Goal: Task Accomplishment & Management: Use online tool/utility

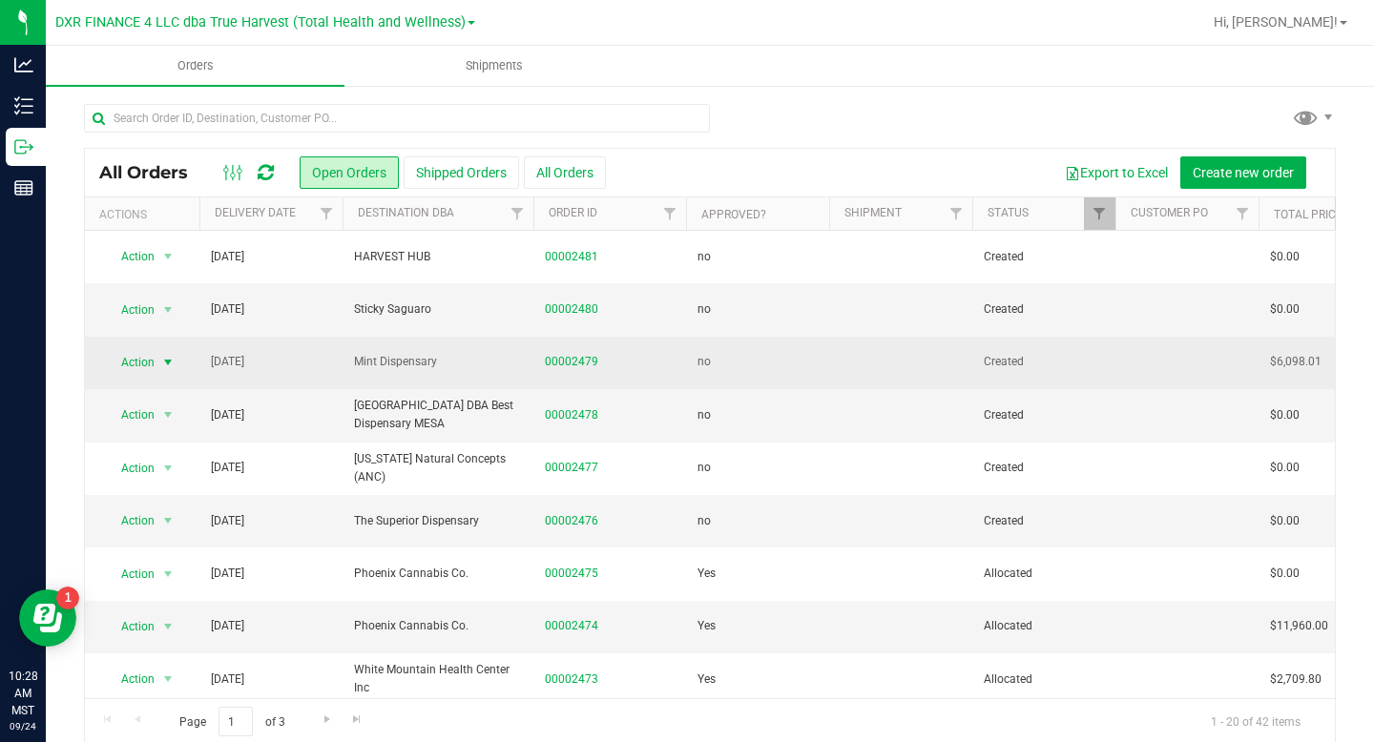
click at [169, 359] on span "select" at bounding box center [167, 362] width 15 height 15
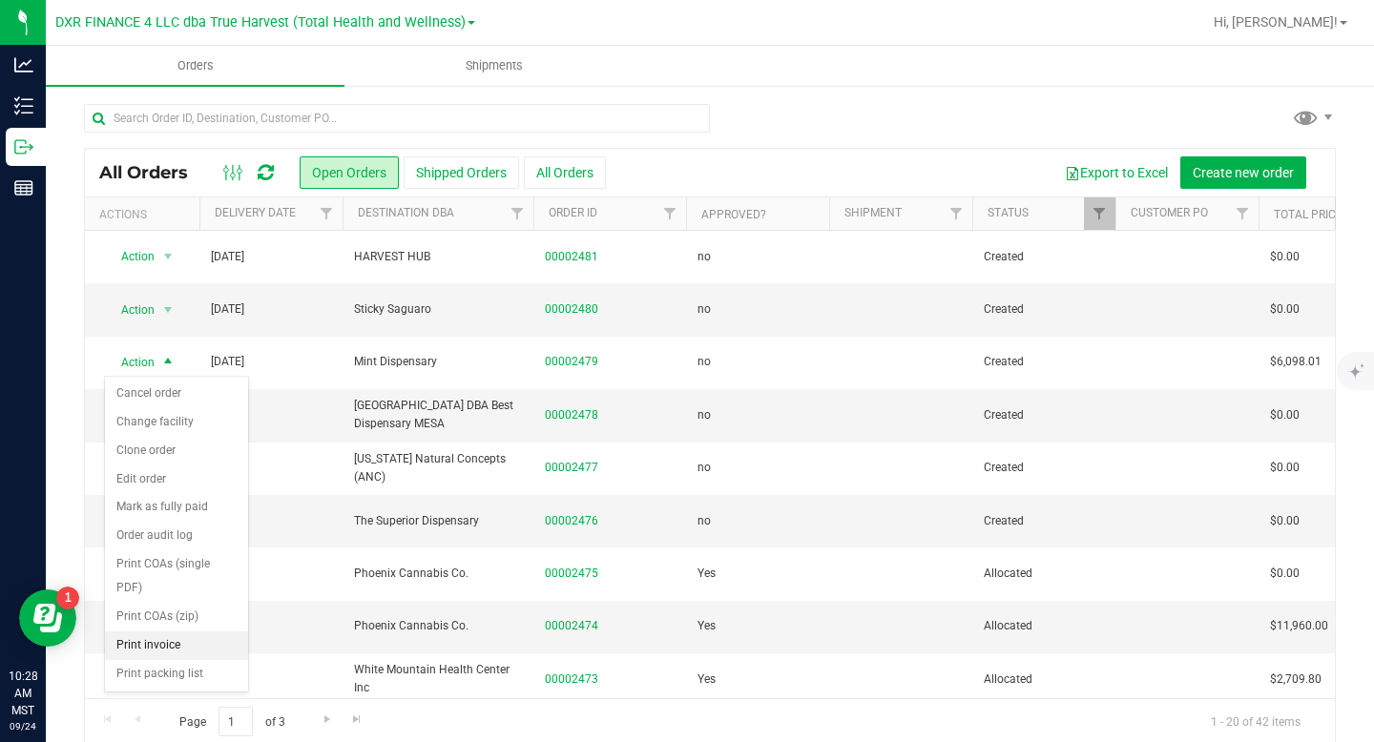
click at [148, 647] on li "Print invoice" at bounding box center [176, 646] width 143 height 29
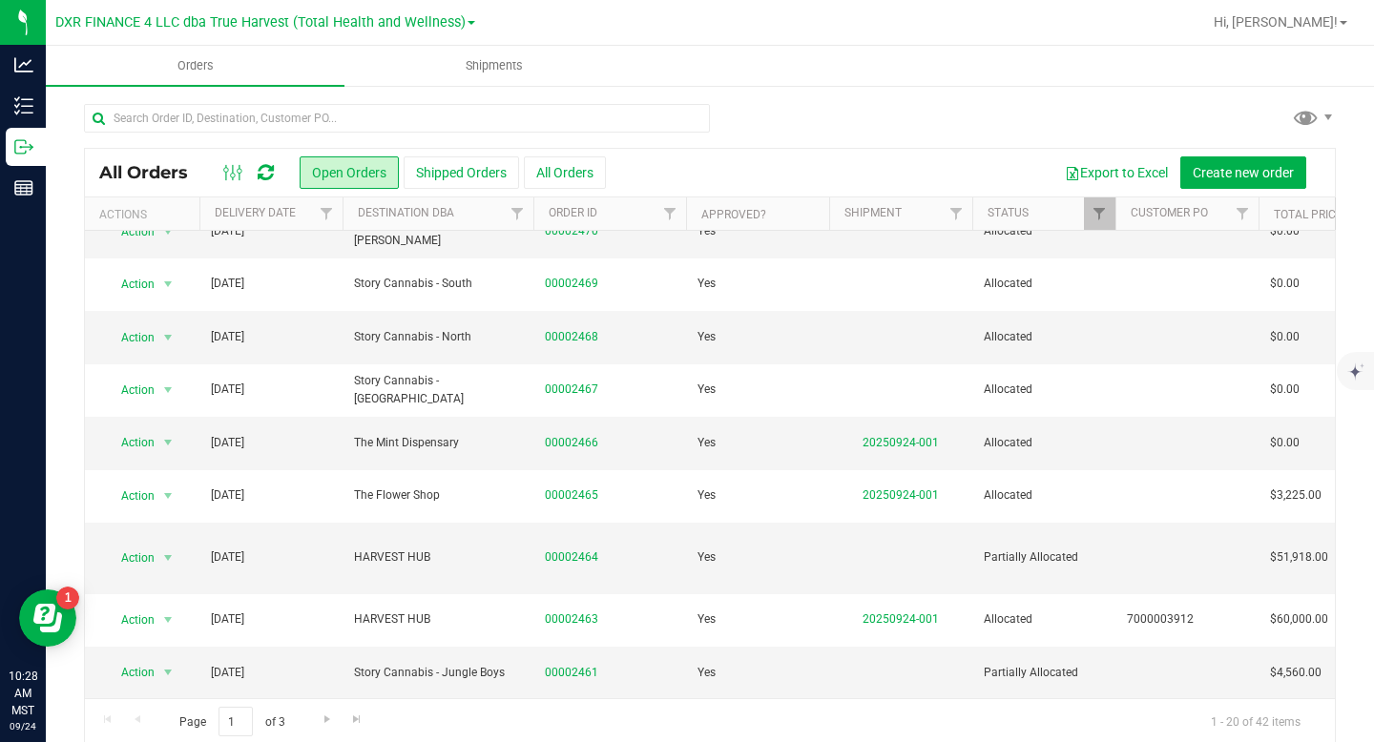
scroll to position [22, 0]
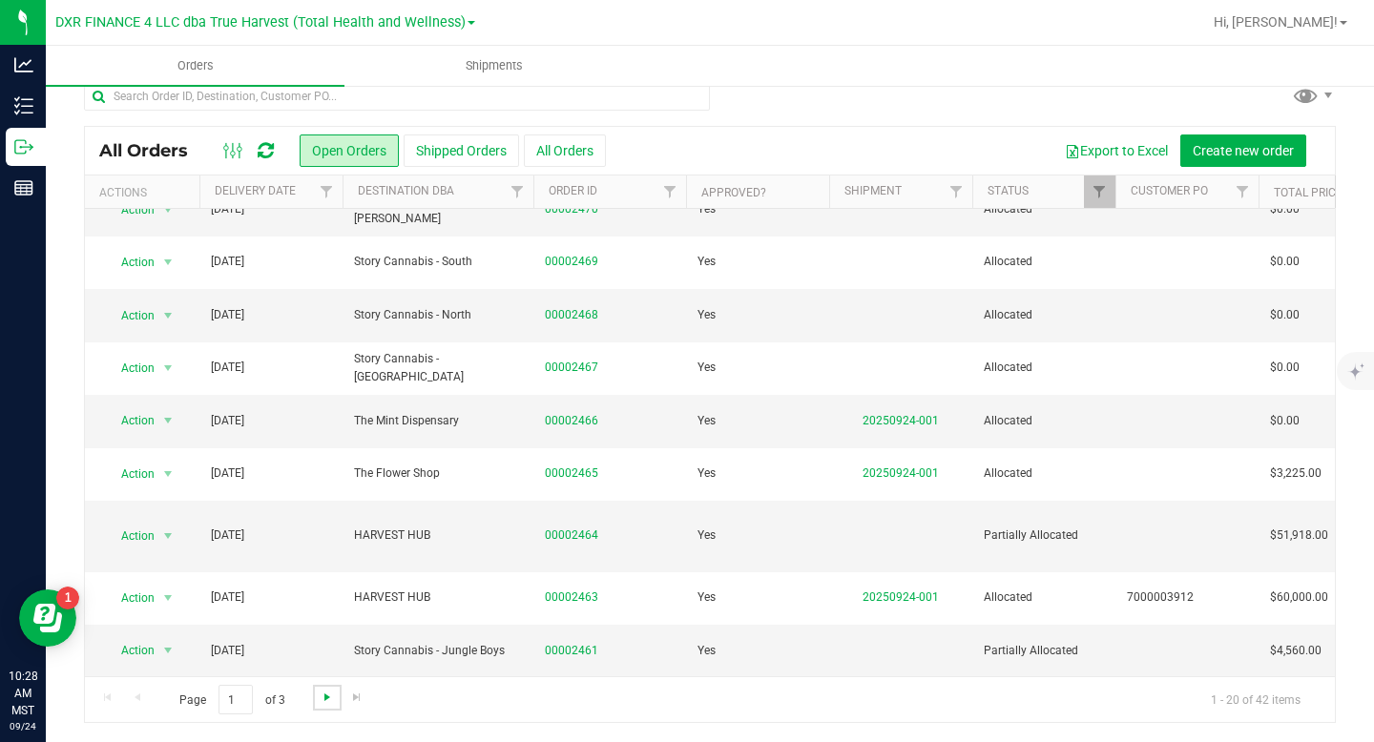
click at [323, 701] on span "Go to the next page" at bounding box center [327, 697] width 15 height 15
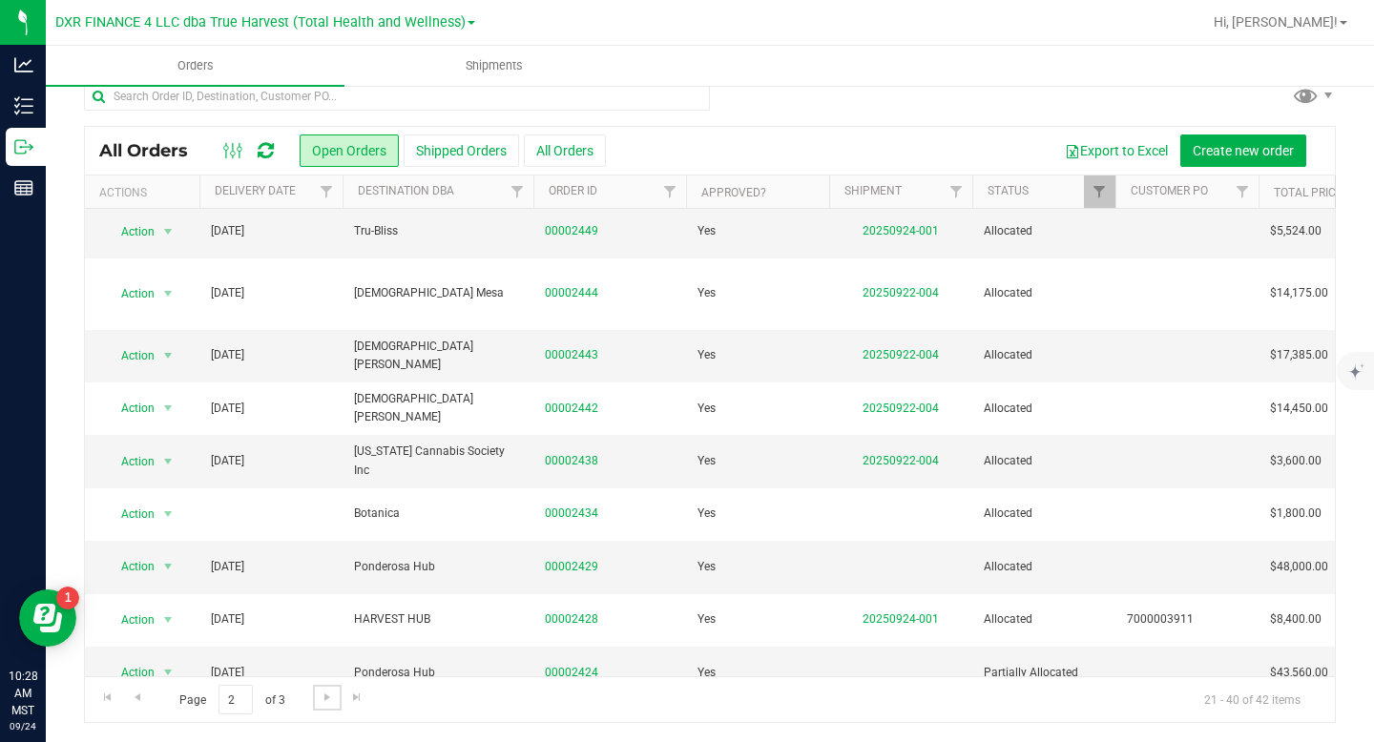
scroll to position [589, 0]
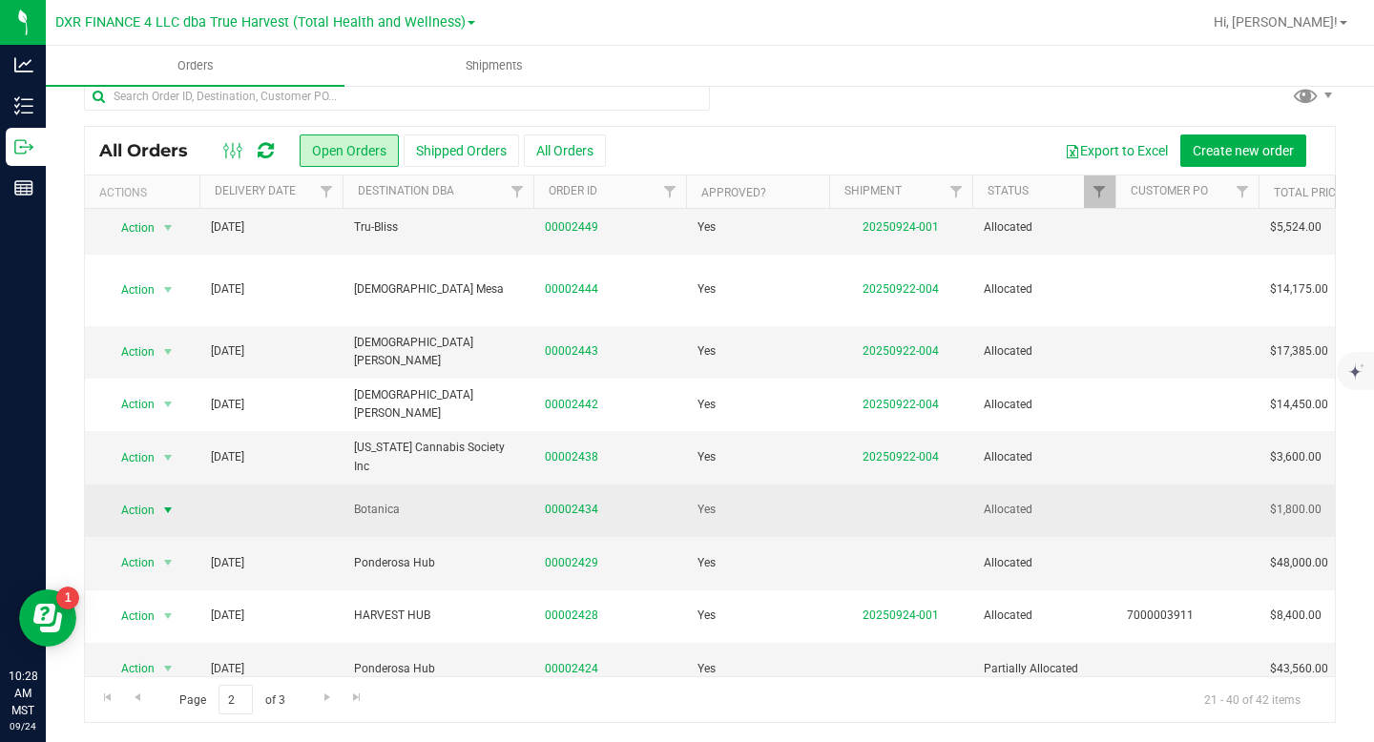
click at [169, 503] on span "select" at bounding box center [167, 510] width 15 height 15
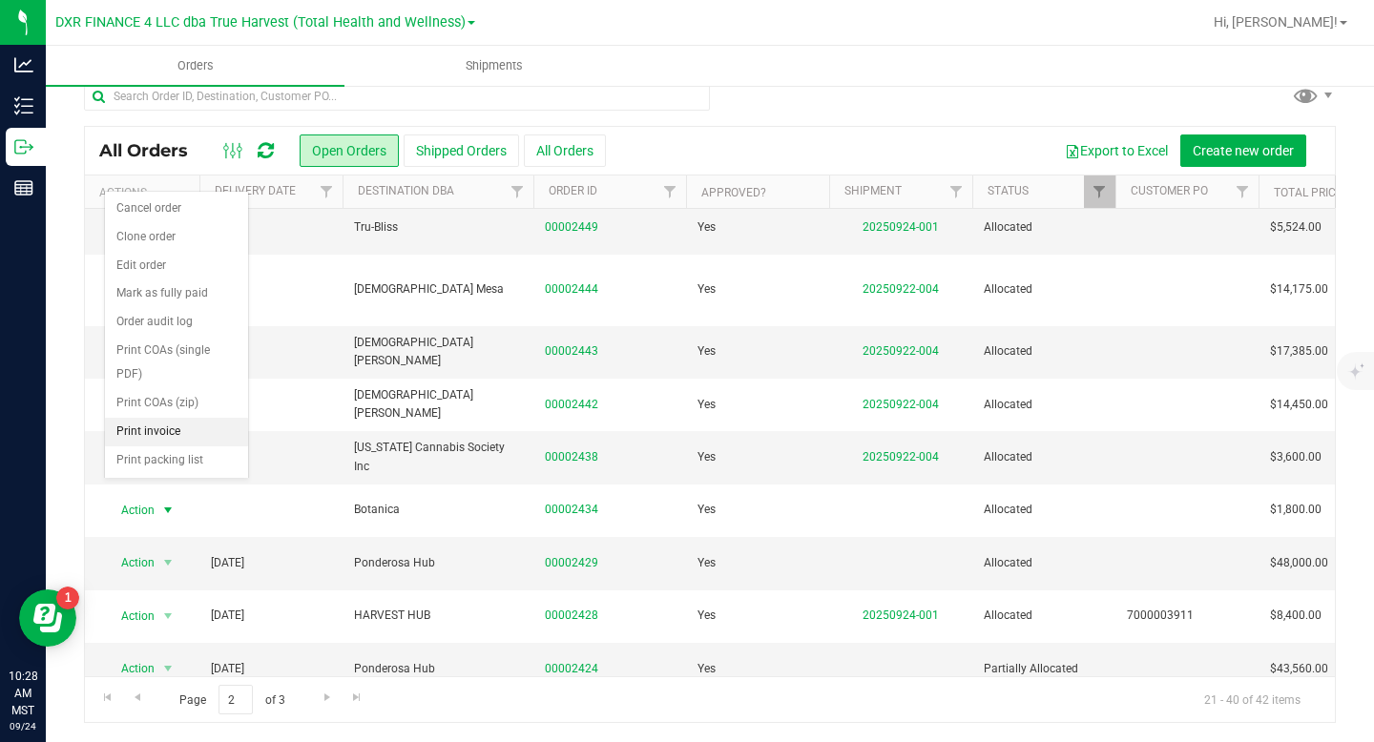
click at [185, 436] on li "Print invoice" at bounding box center [176, 432] width 143 height 29
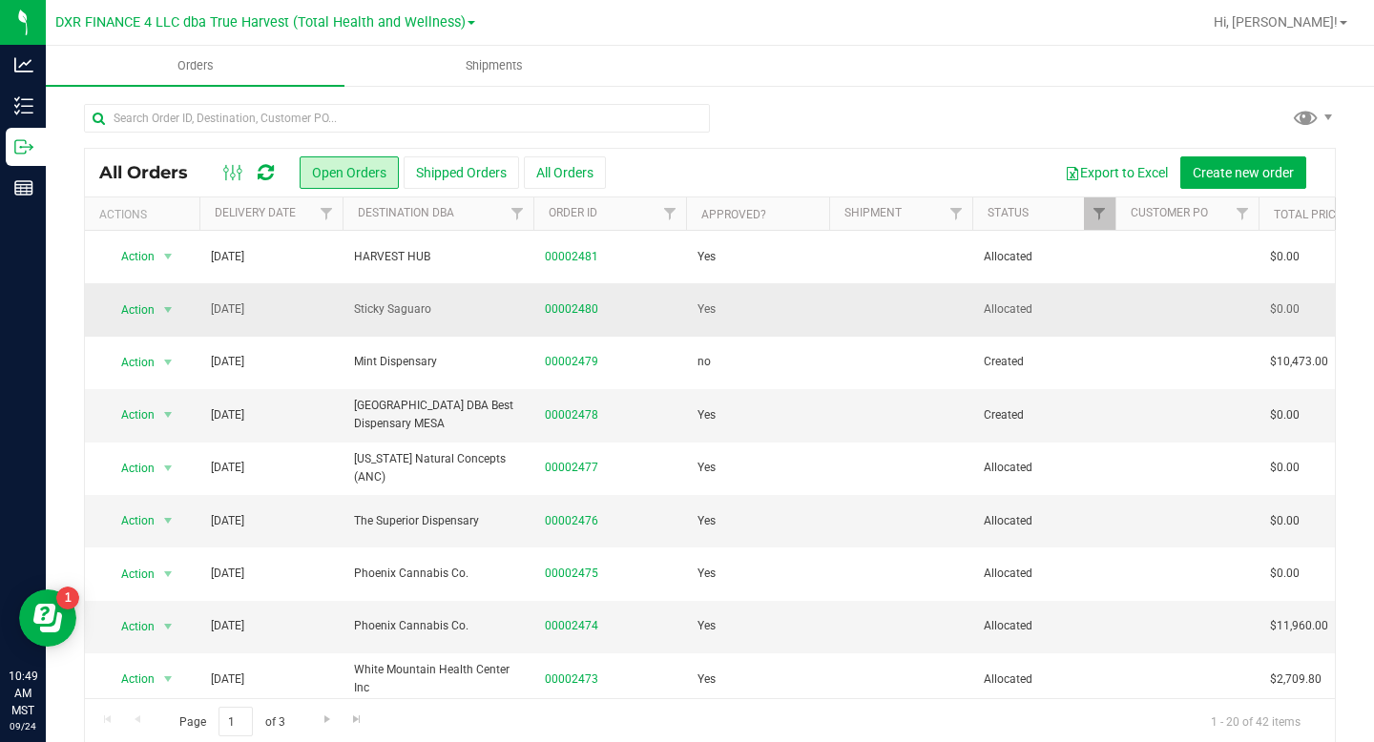
scroll to position [10, 0]
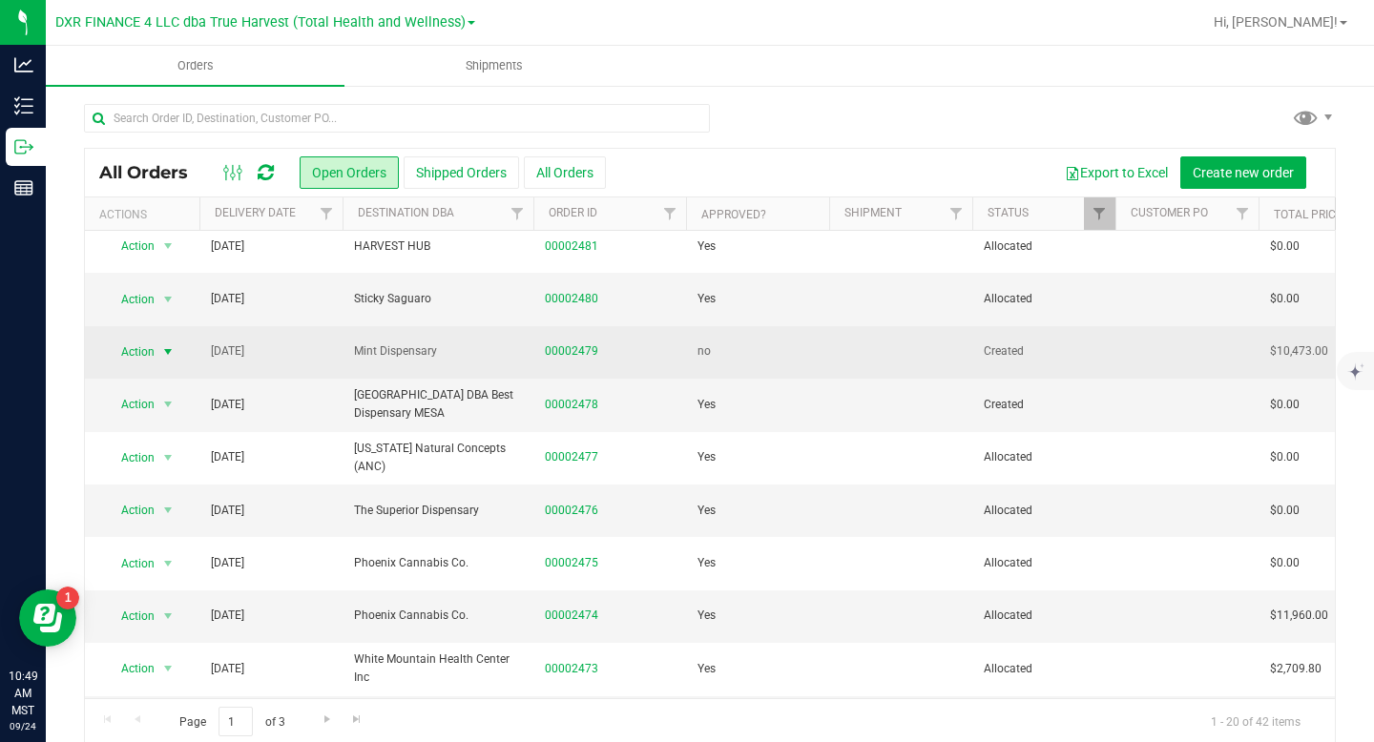
click at [170, 348] on span "select" at bounding box center [167, 351] width 15 height 15
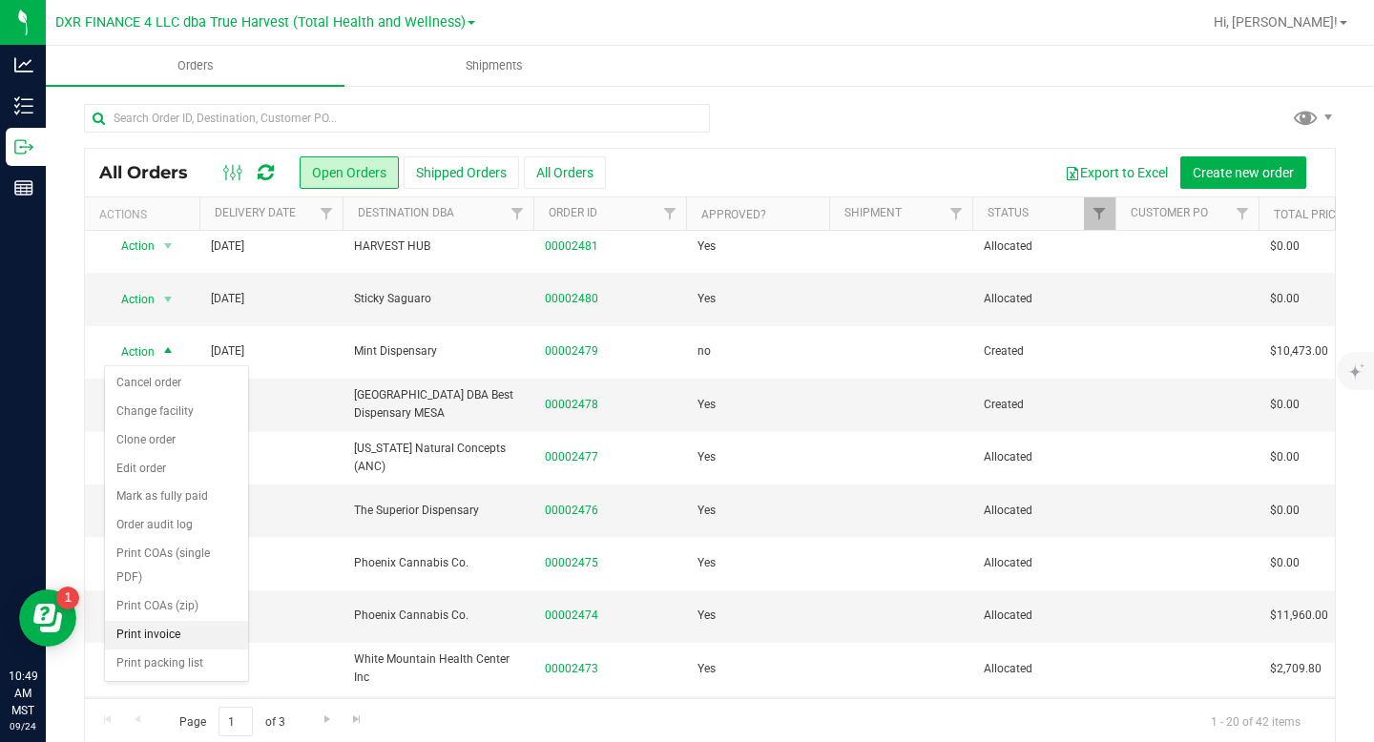
click at [185, 636] on li "Print invoice" at bounding box center [176, 635] width 143 height 29
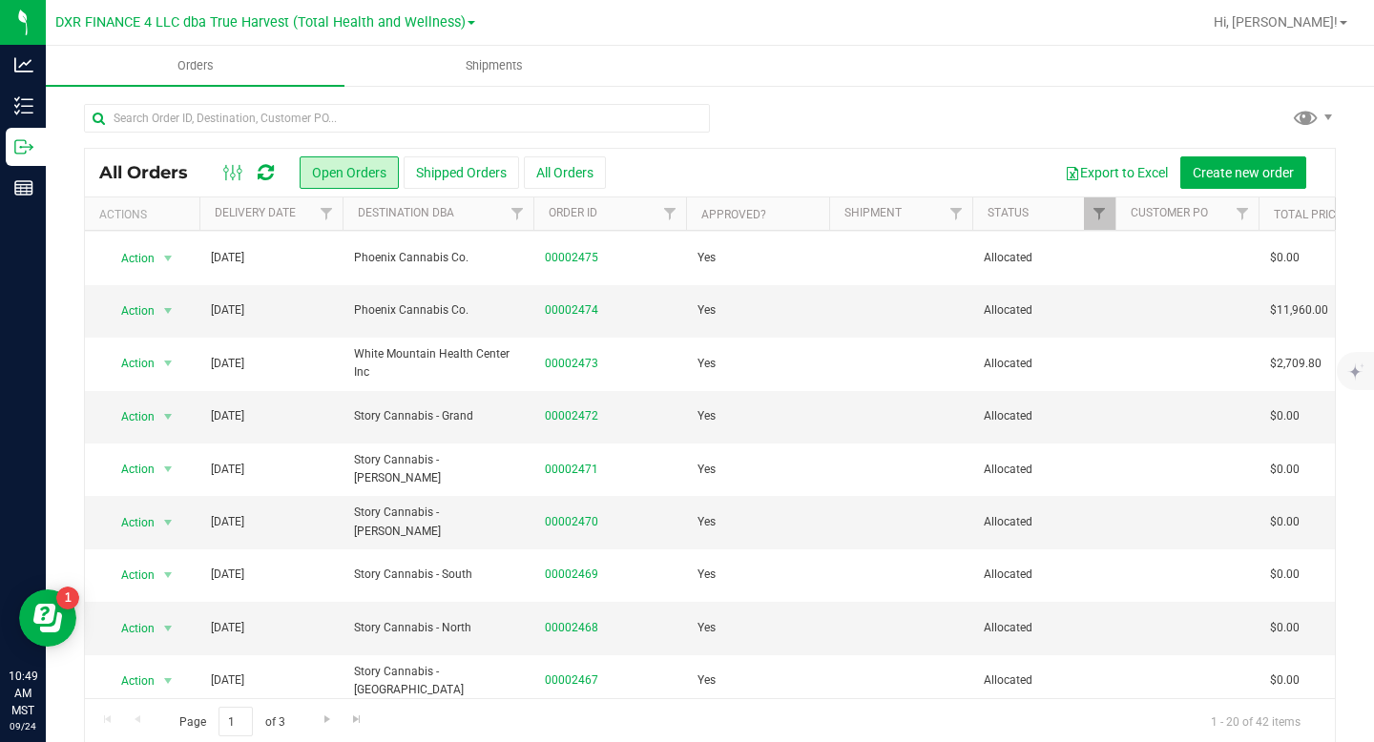
scroll to position [320, 0]
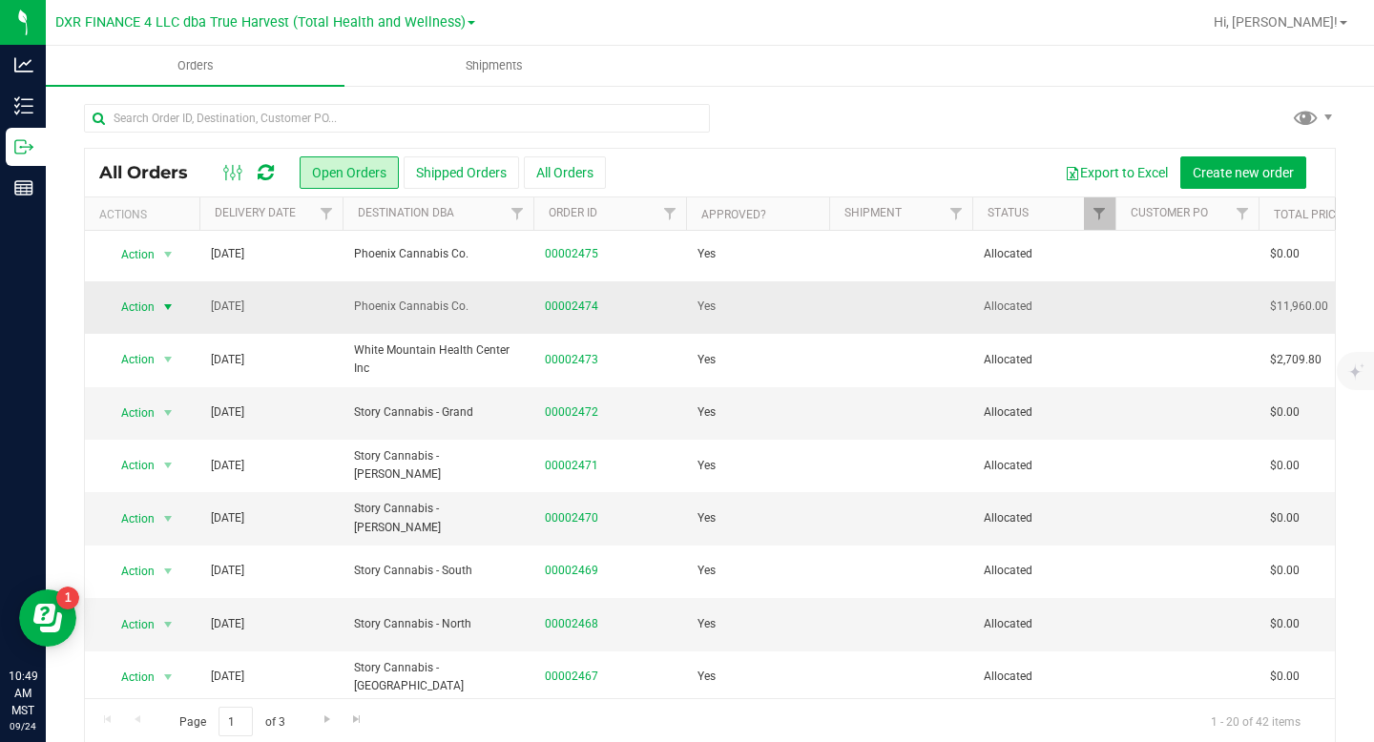
click at [176, 321] on span "select" at bounding box center [168, 307] width 24 height 27
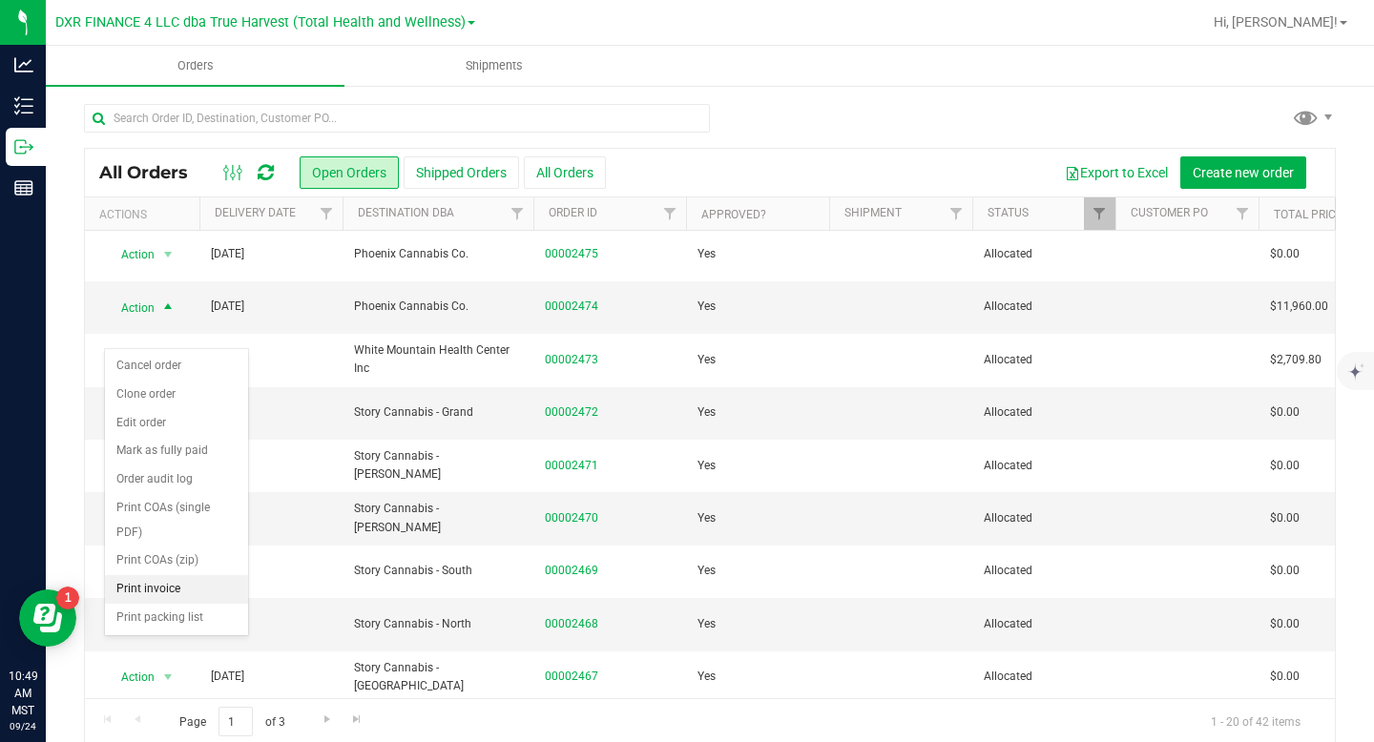
click at [180, 585] on li "Print invoice" at bounding box center [176, 589] width 143 height 29
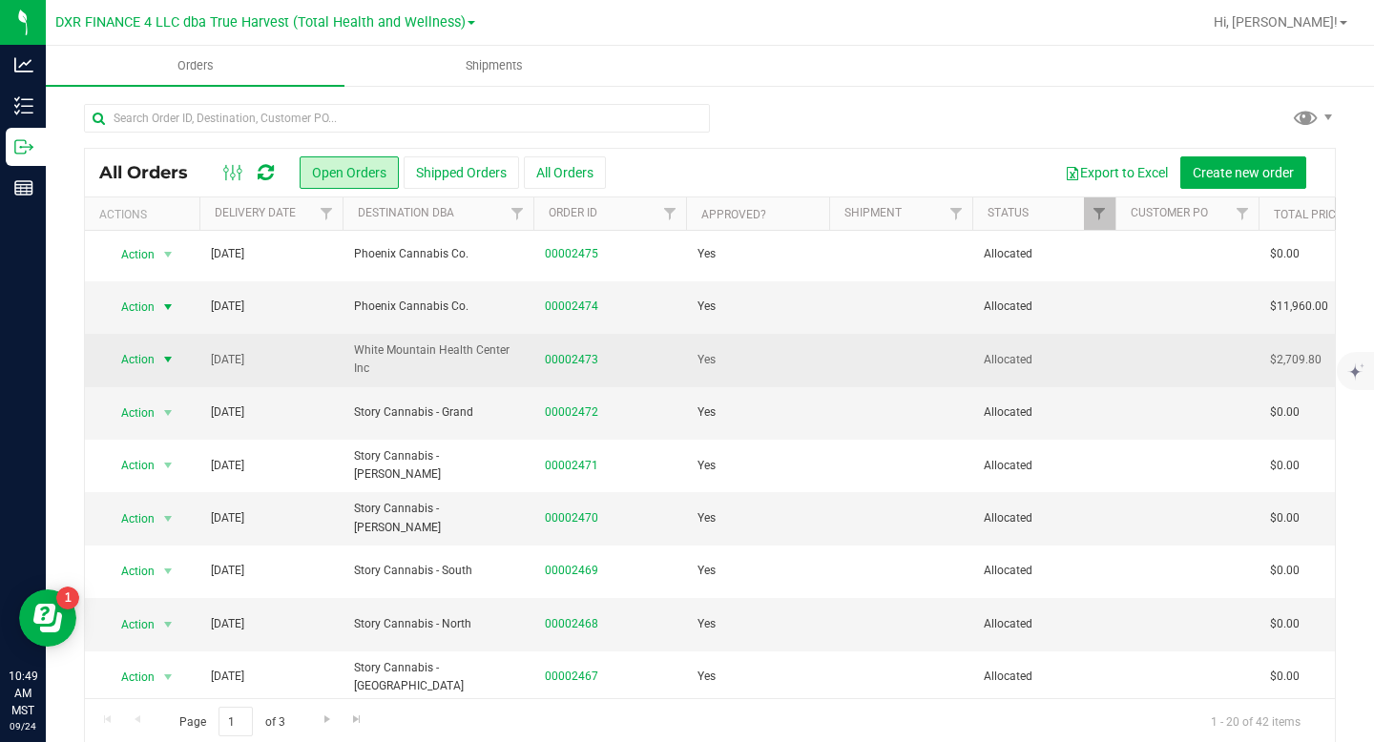
click at [171, 367] on span "select" at bounding box center [167, 359] width 15 height 15
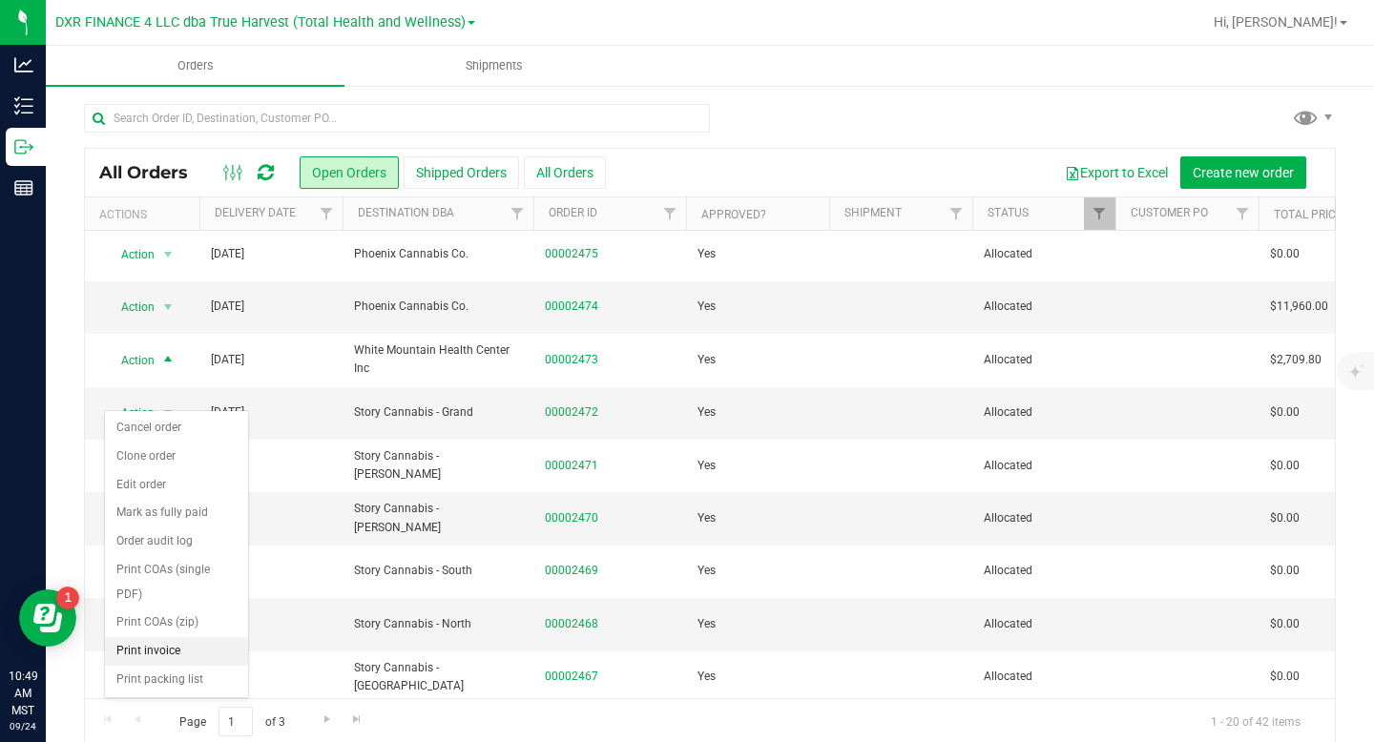
click at [183, 651] on li "Print invoice" at bounding box center [176, 651] width 143 height 29
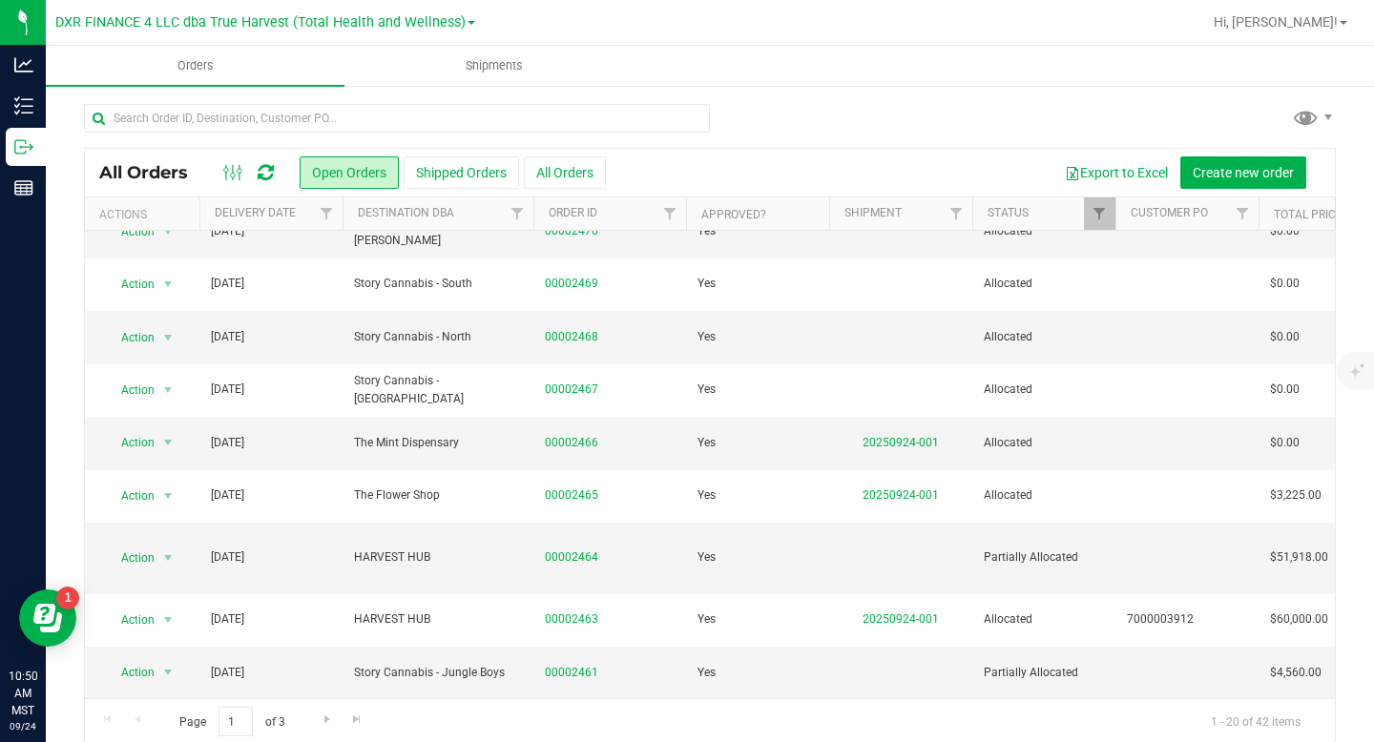
scroll to position [625, 0]
